Goal: Communication & Community: Answer question/provide support

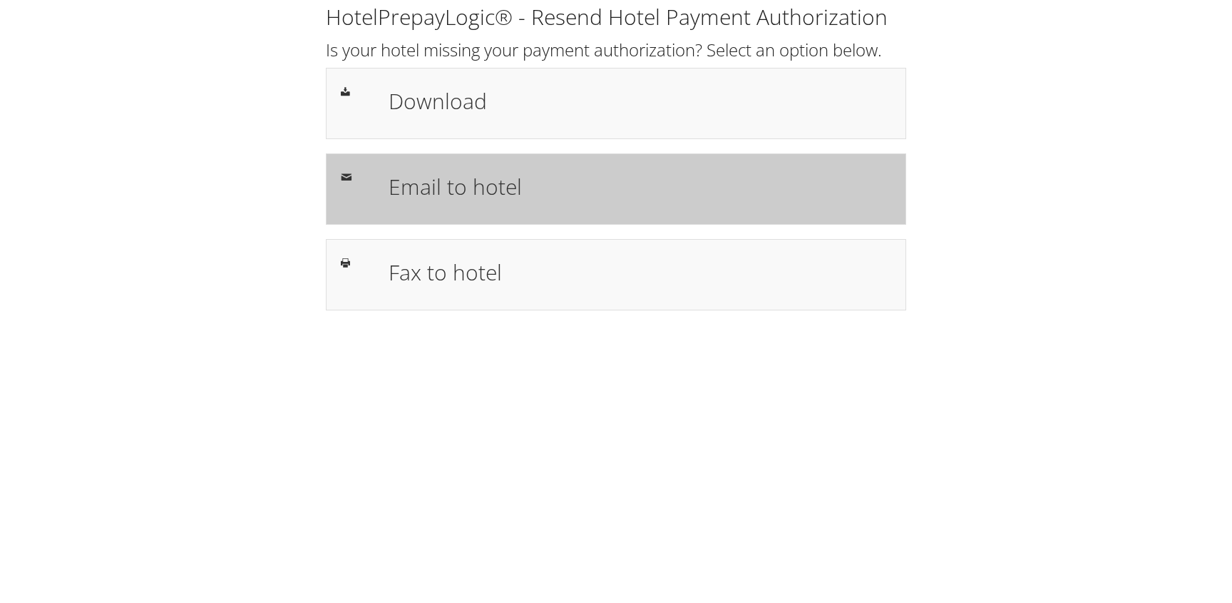
click at [501, 205] on div "Email to hotel" at bounding box center [640, 188] width 524 height 41
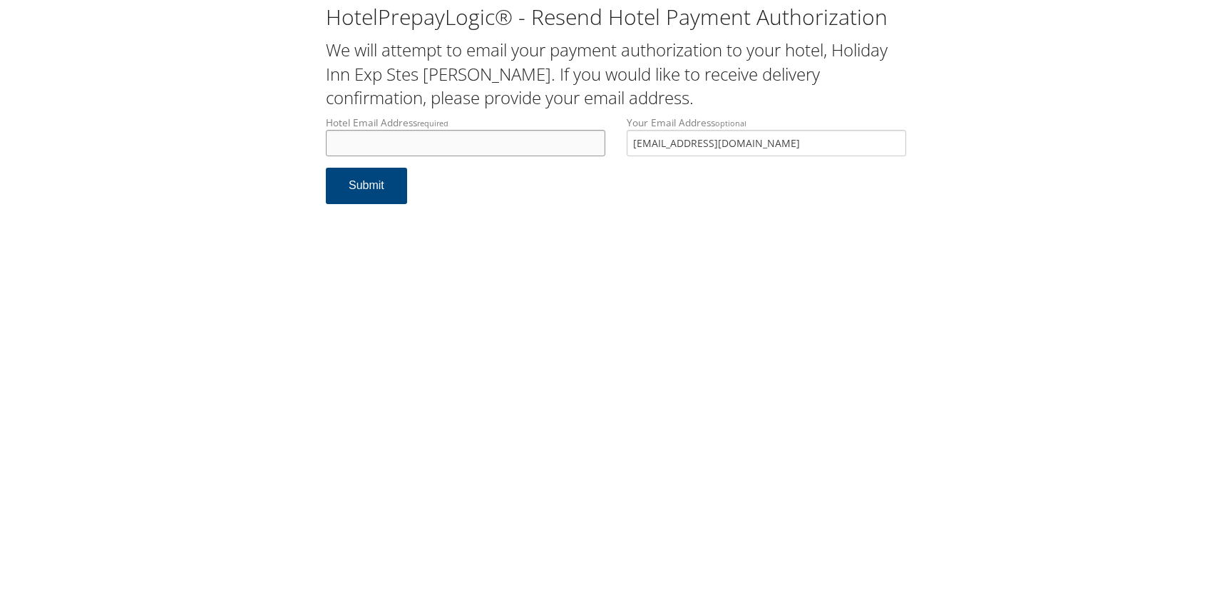
click at [494, 143] on input "Hotel Email Address required" at bounding box center [466, 143] width 280 height 26
type input "[EMAIL_ADDRESS][DOMAIN_NAME]"
click at [369, 194] on button "Submit" at bounding box center [366, 186] width 81 height 36
